Goal: Task Accomplishment & Management: Manage account settings

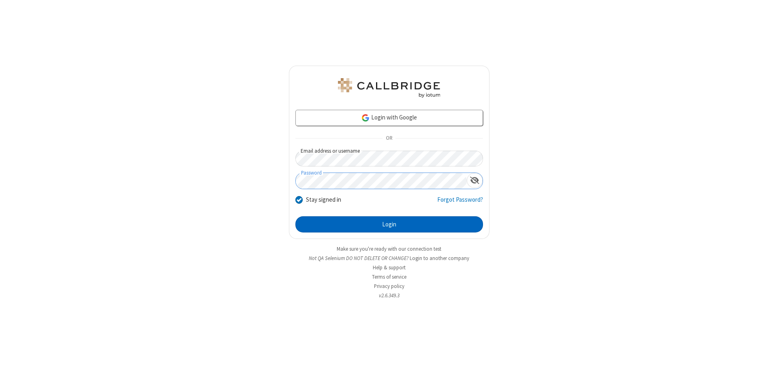
click at [389, 225] on button "Login" at bounding box center [389, 224] width 188 height 16
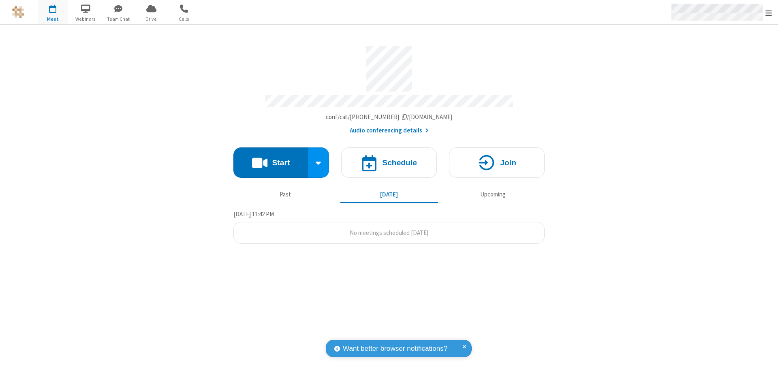
click at [769, 13] on span "Open menu" at bounding box center [769, 13] width 6 height 8
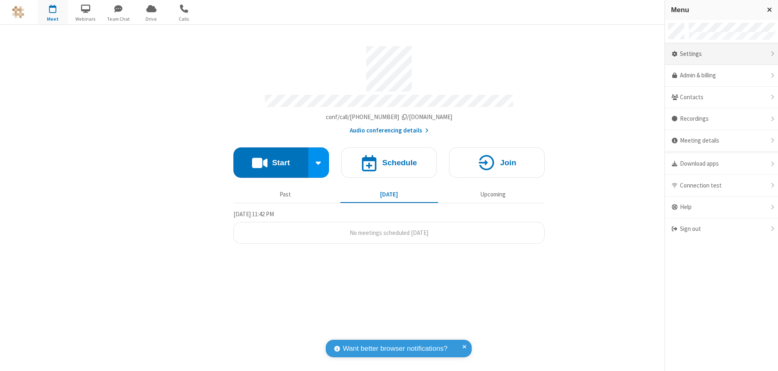
click at [721, 54] on div "Settings" at bounding box center [721, 54] width 113 height 22
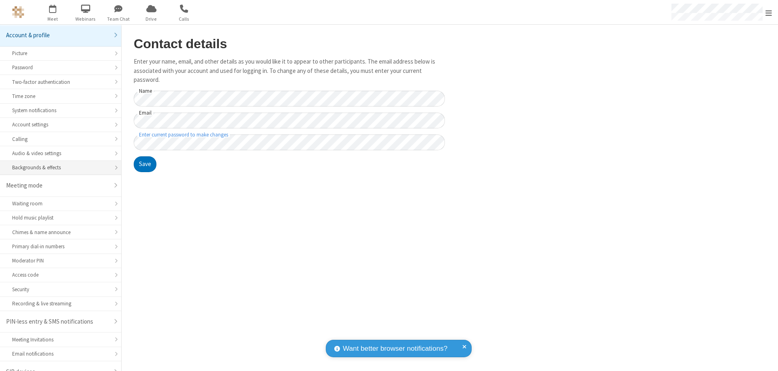
click at [58, 164] on div "Backgrounds & effects" at bounding box center [60, 168] width 97 height 8
